Goal: Task Accomplishment & Management: Use online tool/utility

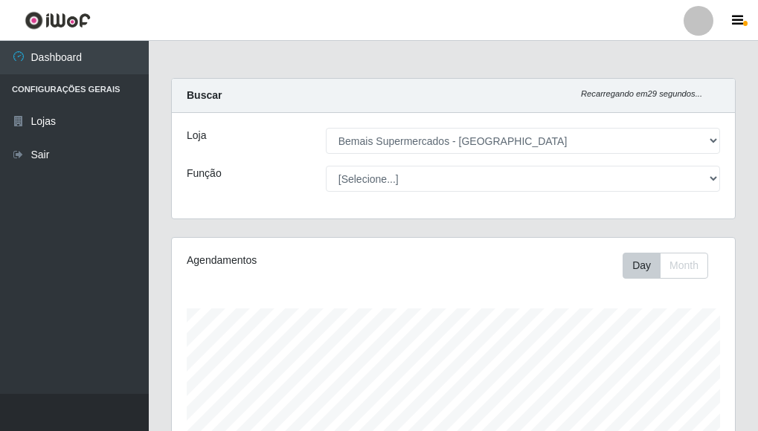
select select "249"
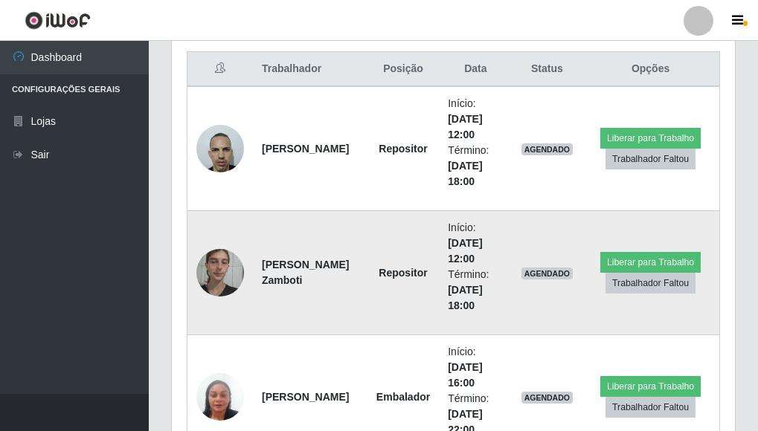
scroll to position [309, 563]
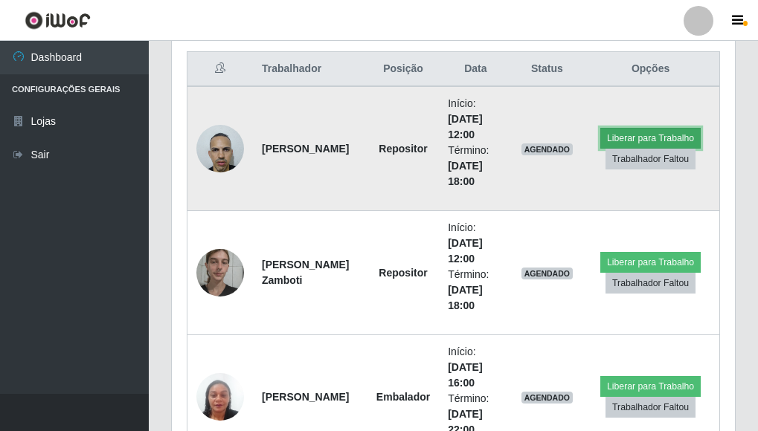
click at [654, 136] on button "Liberar para Trabalho" at bounding box center [650, 138] width 100 height 21
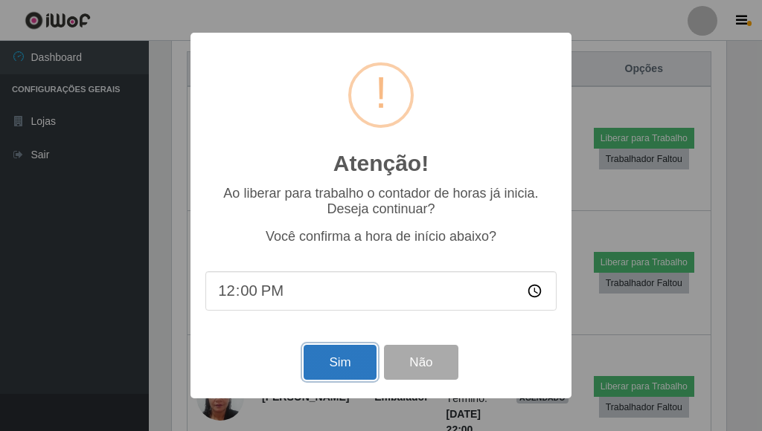
click at [354, 367] on button "Sim" at bounding box center [339, 362] width 72 height 35
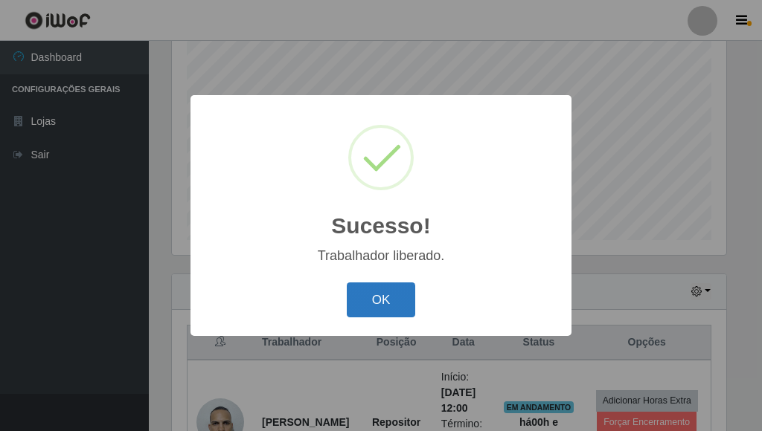
click at [395, 302] on button "OK" at bounding box center [381, 300] width 69 height 35
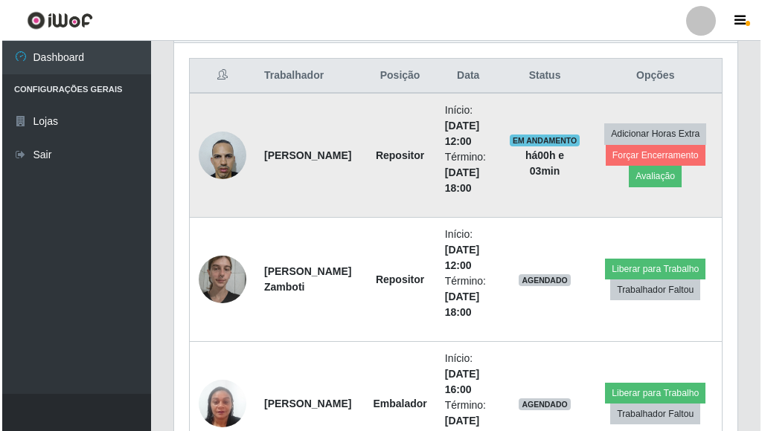
scroll to position [589, 0]
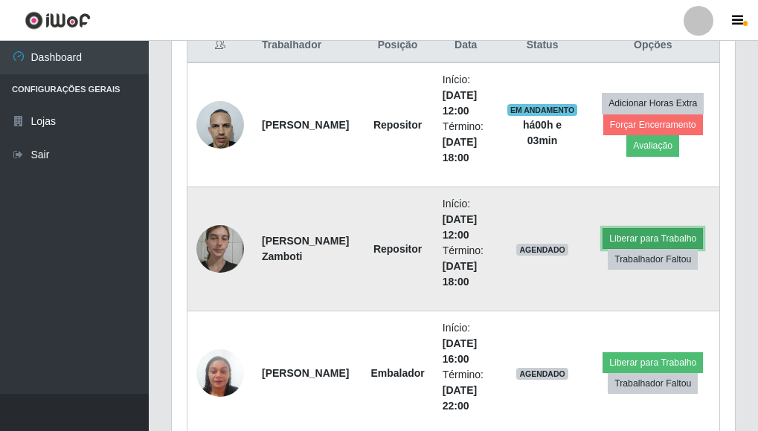
click at [654, 230] on button "Liberar para Trabalho" at bounding box center [652, 238] width 100 height 21
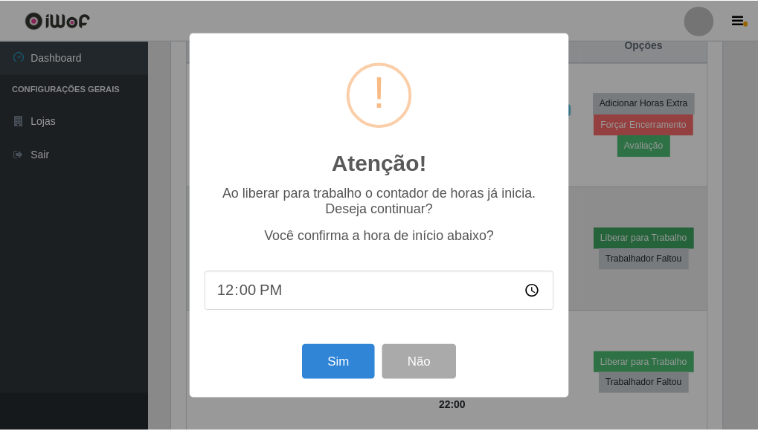
scroll to position [309, 554]
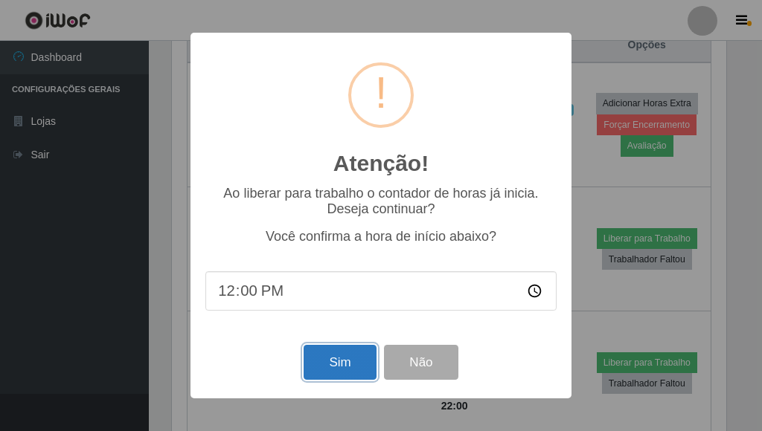
click at [337, 362] on button "Sim" at bounding box center [339, 362] width 72 height 35
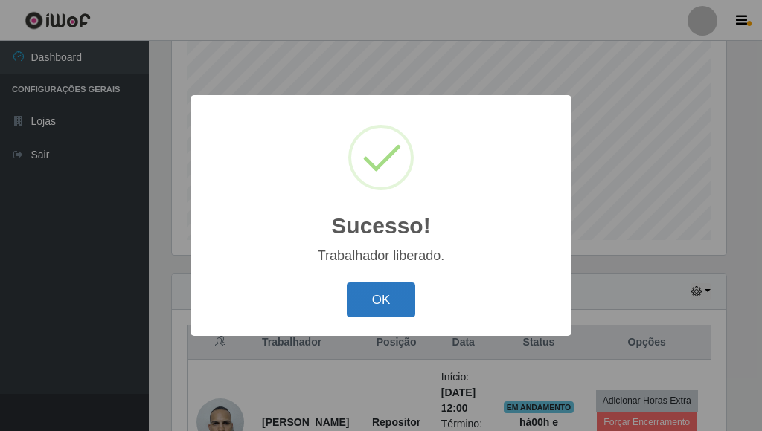
click at [362, 307] on button "OK" at bounding box center [381, 300] width 69 height 35
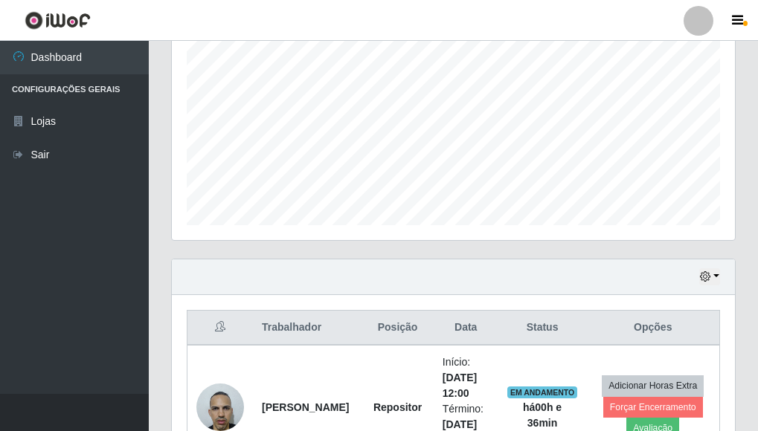
scroll to position [292, 0]
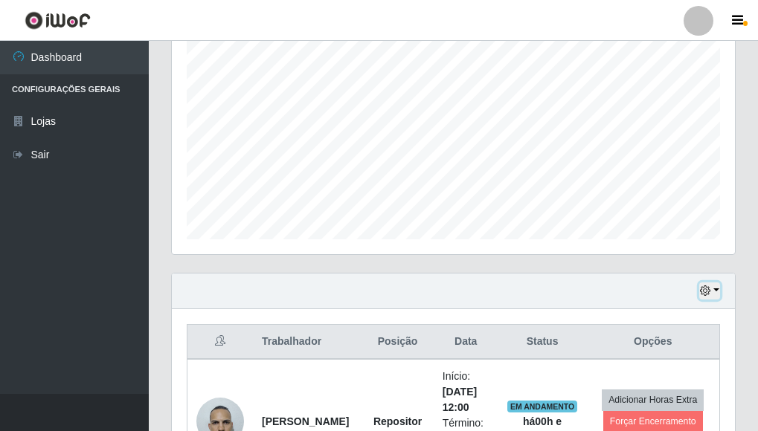
click at [716, 288] on button "button" at bounding box center [709, 291] width 21 height 17
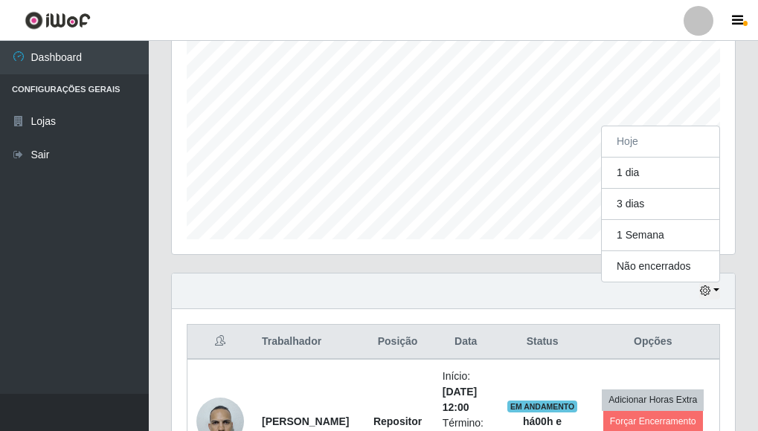
click at [155, 265] on div "Carregando... Buscar Recarregando em 16 segundos... Loja [Selecione...] Bemais …" at bounding box center [453, 276] width 609 height 980
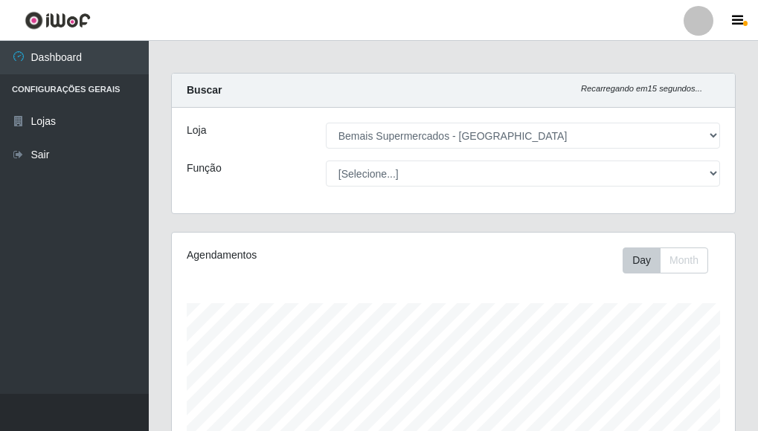
scroll to position [0, 0]
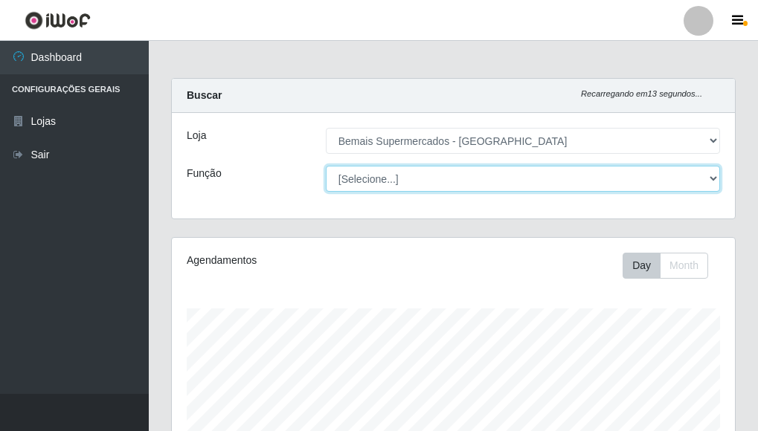
click at [715, 178] on select "[Selecione...] ASG ASG + ASG ++ Auxiliar de Depósito Auxiliar de Depósito + Aux…" at bounding box center [523, 179] width 394 height 26
click at [326, 166] on select "[Selecione...] ASG ASG + ASG ++ Auxiliar de Depósito Auxiliar de Depósito + Aux…" at bounding box center [523, 179] width 394 height 26
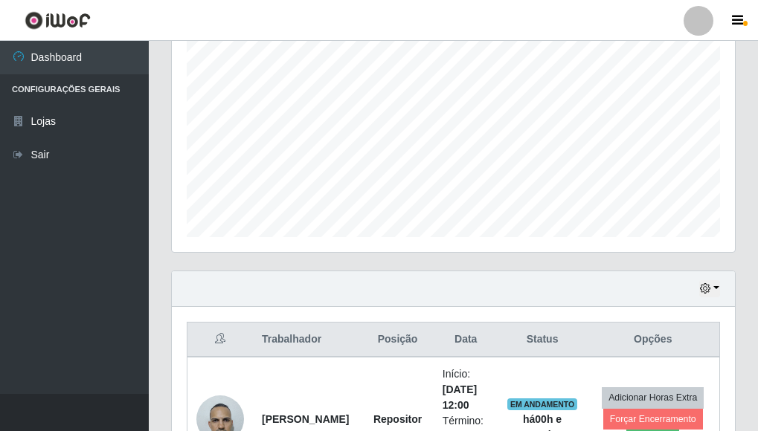
scroll to position [292, 0]
